Goal: Information Seeking & Learning: Understand process/instructions

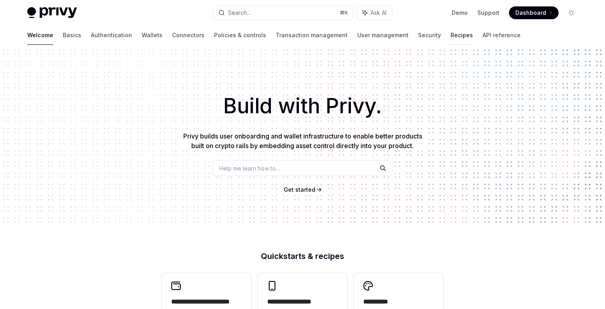
click at [451, 33] on link "Recipes" at bounding box center [462, 35] width 22 height 19
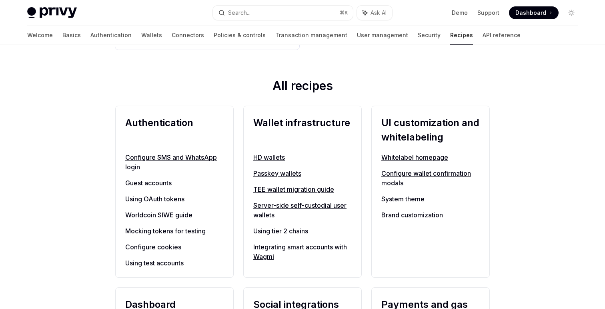
scroll to position [255, 0]
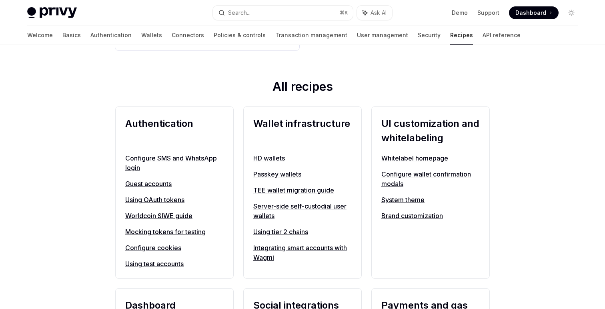
click at [275, 206] on link "Server-side self-custodial user wallets" at bounding box center [302, 210] width 98 height 19
type textarea "*"
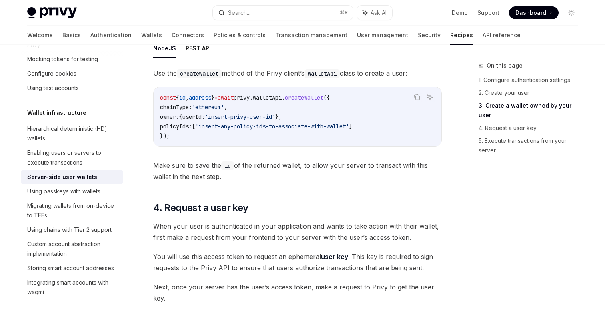
scroll to position [1213, 0]
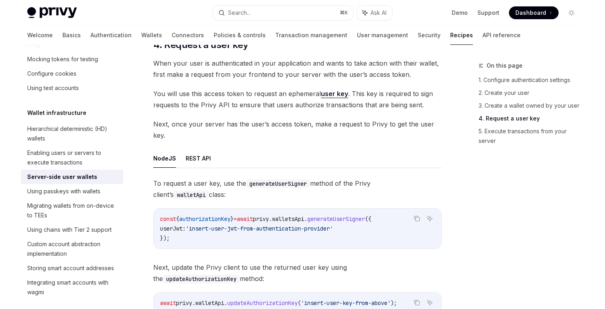
drag, startPoint x: 295, startPoint y: 243, endPoint x: 270, endPoint y: 199, distance: 50.6
click at [270, 199] on div "To request a user key, use the generateUserSigner method of the Privy client’s …" at bounding box center [297, 263] width 289 height 171
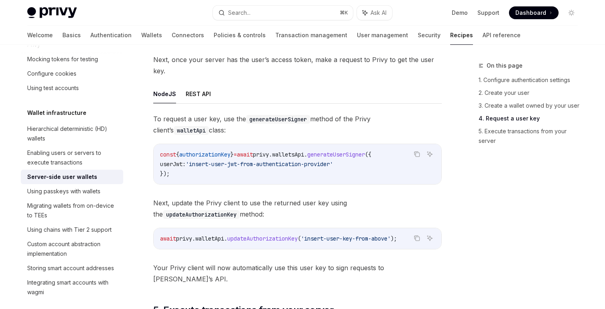
click at [283, 241] on span "updateAuthorizationKey" at bounding box center [262, 238] width 70 height 7
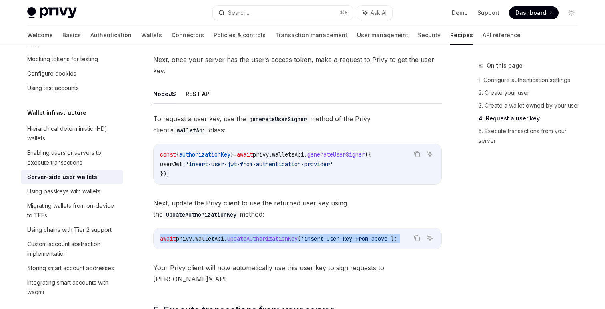
click at [283, 241] on span "updateAuthorizationKey" at bounding box center [262, 238] width 70 height 7
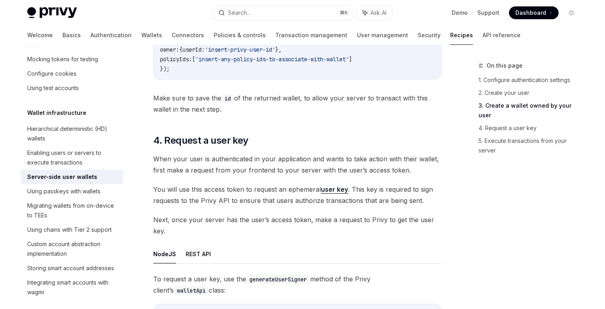
scroll to position [1082, 0]
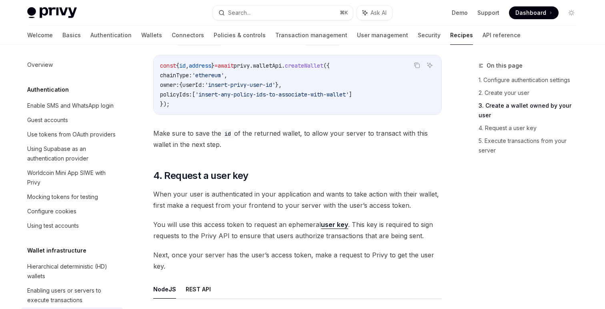
scroll to position [138, 0]
